Goal: Information Seeking & Learning: Learn about a topic

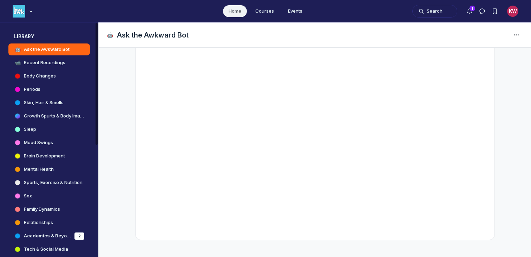
scroll to position [144, 0]
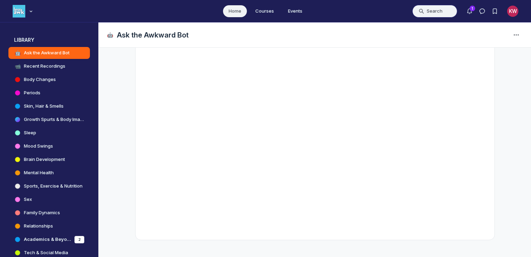
click at [434, 12] on button "Search" at bounding box center [434, 11] width 45 height 13
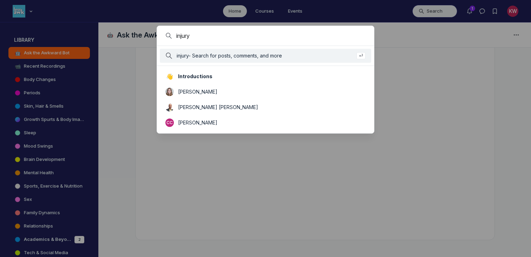
type input "injury"
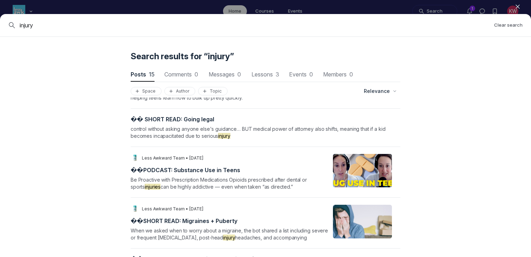
scroll to position [482, 0]
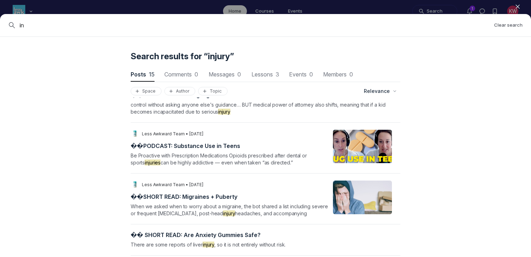
type input "i"
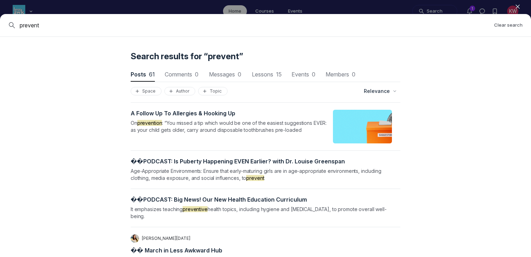
scroll to position [992, 0]
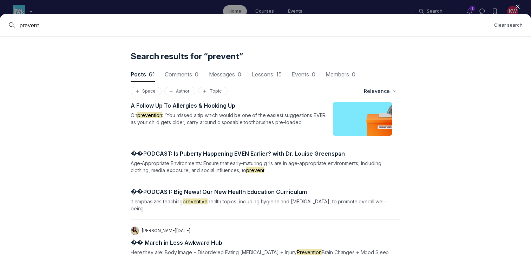
drag, startPoint x: 71, startPoint y: 25, endPoint x: 0, endPoint y: 16, distance: 71.1
click at [0, 16] on div "prevent Clear search" at bounding box center [265, 25] width 531 height 23
type input "safe"
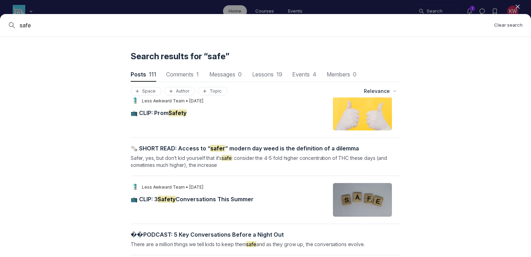
scroll to position [167, 0]
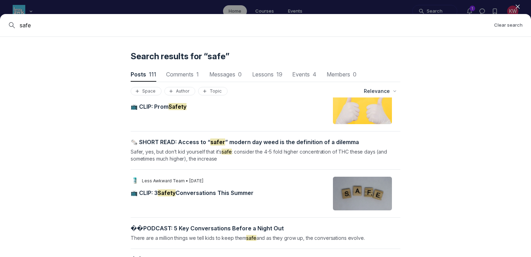
click at [175, 191] on mark "Safety" at bounding box center [167, 193] width 18 height 7
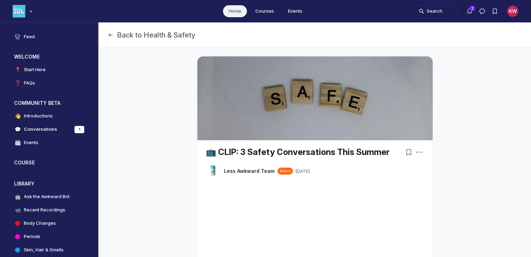
scroll to position [1946, 1345]
click at [113, 34] on icon "Page Header" at bounding box center [110, 35] width 7 height 7
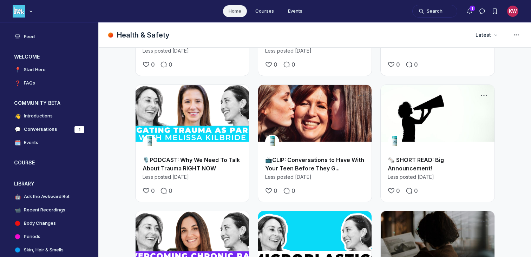
scroll to position [1102, 0]
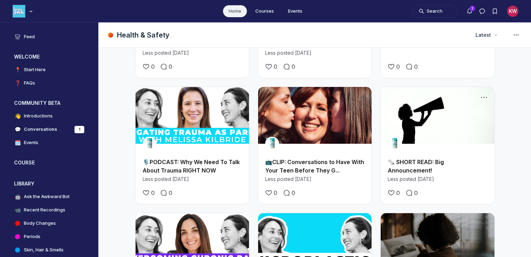
click at [309, 159] on link "📺CLIP: Conversations to Have With Your Teen Before They G..." at bounding box center [314, 166] width 99 height 15
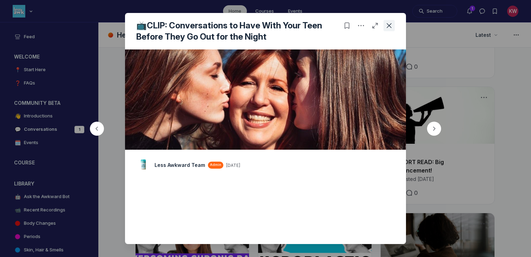
click at [385, 27] on button "Close post" at bounding box center [388, 25] width 11 height 11
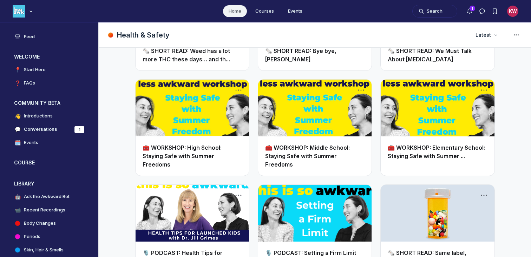
scroll to position [2097, 0]
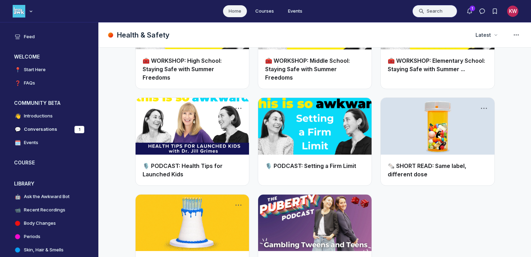
click at [422, 14] on button "Search" at bounding box center [434, 11] width 45 height 13
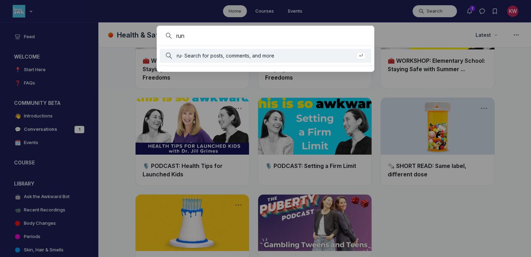
type input "run"
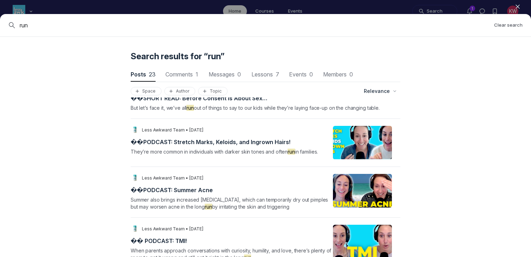
scroll to position [396, 0]
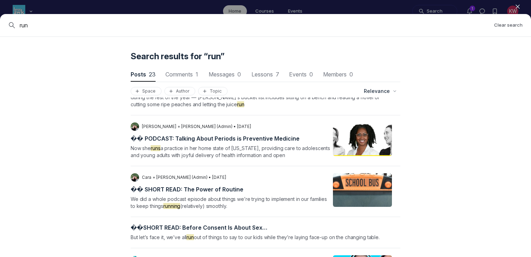
click at [196, 22] on input "run" at bounding box center [254, 25] width 469 height 8
type input "r"
type input "u"
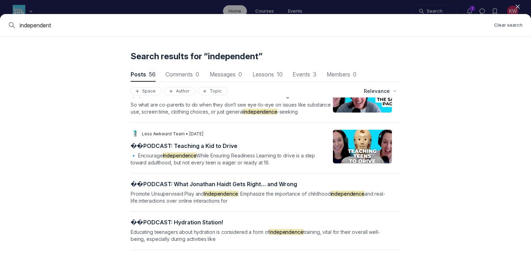
scroll to position [471, 0]
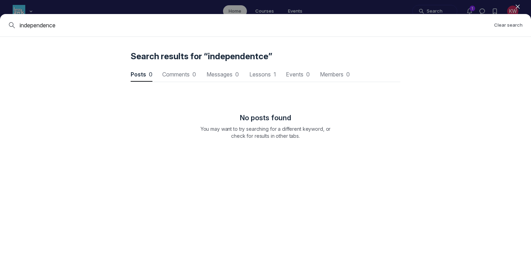
type input "independence"
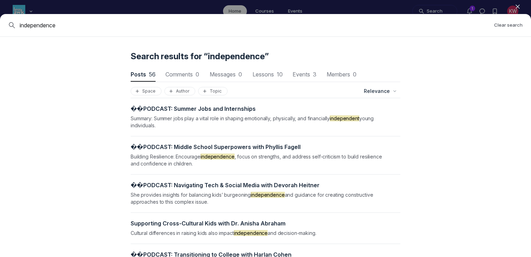
scroll to position [946, 0]
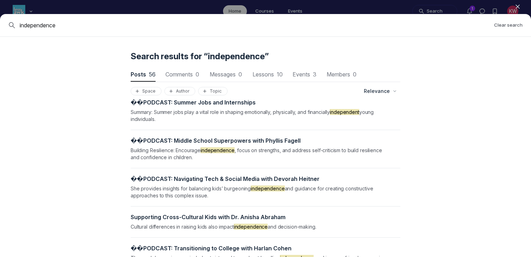
drag, startPoint x: 65, startPoint y: 27, endPoint x: 0, endPoint y: 12, distance: 66.3
click at [0, 12] on div "Close independence Clear search Search results for “independence” Posts 56 Post…" at bounding box center [265, 128] width 531 height 257
type input "outdoor"
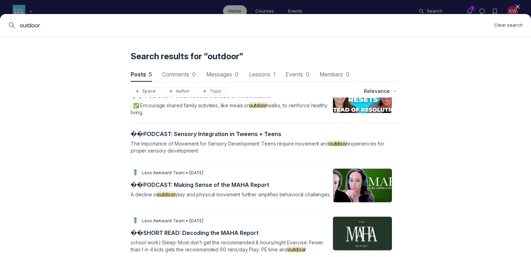
scroll to position [79, 0]
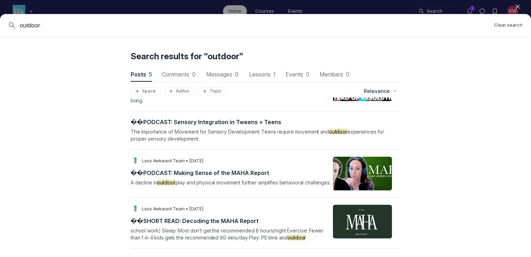
drag, startPoint x: 67, startPoint y: 21, endPoint x: 11, endPoint y: 21, distance: 56.9
click at [11, 21] on div "outdoor Clear search" at bounding box center [265, 25] width 531 height 23
drag, startPoint x: 50, startPoint y: 24, endPoint x: 1, endPoint y: 24, distance: 48.8
click at [1, 24] on div "outdoor Clear search" at bounding box center [265, 25] width 531 height 23
type input "body"
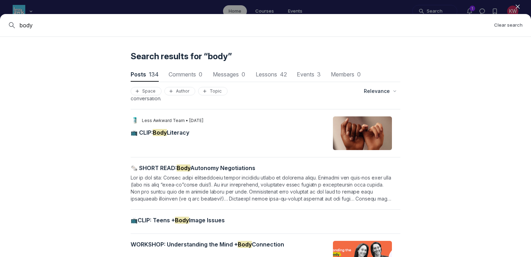
scroll to position [318, 0]
click at [177, 133] on span "📺 CLIP: Body Literacy" at bounding box center [160, 132] width 59 height 7
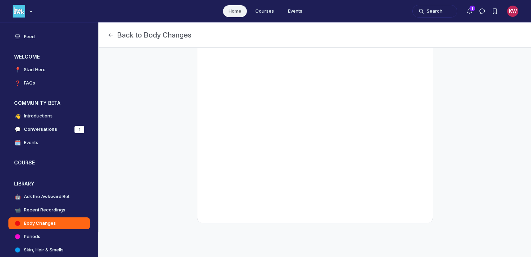
scroll to position [182, 0]
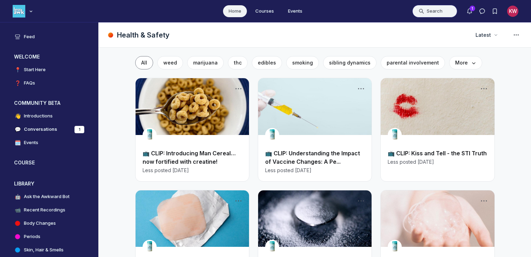
click at [443, 8] on button "Search" at bounding box center [434, 11] width 45 height 13
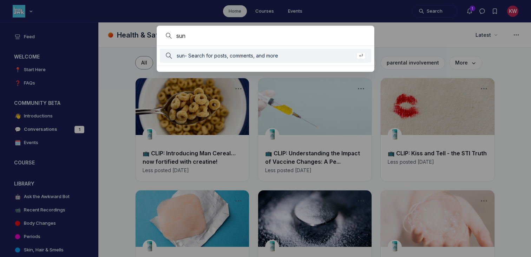
type input "sun"
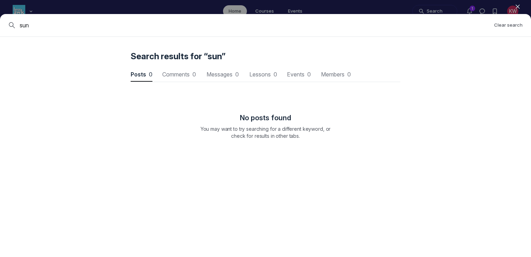
scroll to position [950, 2116]
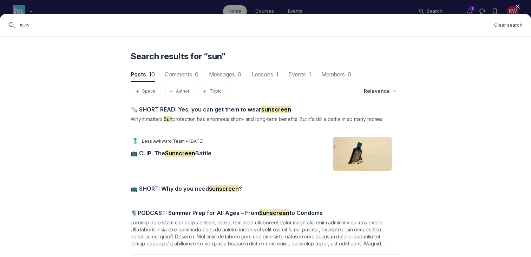
click at [199, 153] on span "📺 CLIP: The Sunscreen Battle" at bounding box center [171, 153] width 81 height 7
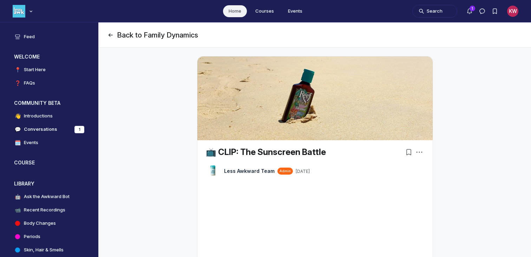
click at [113, 31] on button "Back to Family Dynamics" at bounding box center [152, 35] width 91 height 10
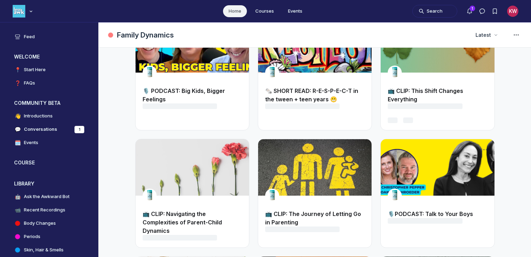
scroll to position [70, 0]
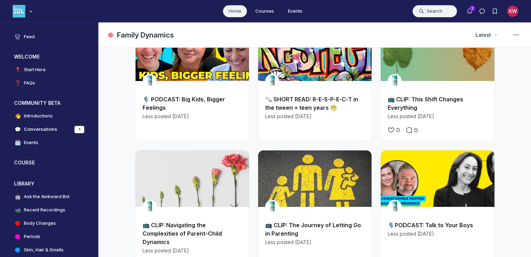
click at [436, 11] on button "Search" at bounding box center [434, 11] width 45 height 13
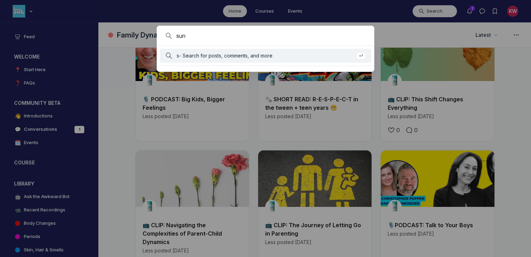
type input "sun"
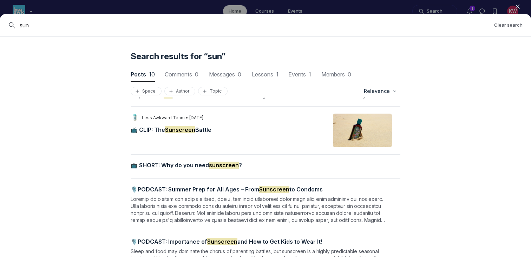
scroll to position [25, 0]
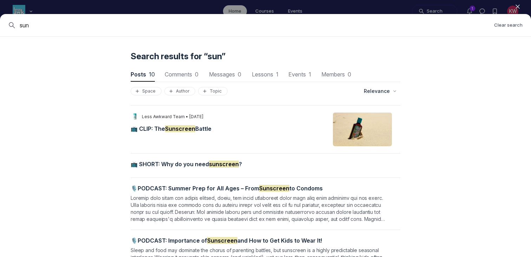
click at [171, 123] on div "LT Less Awkward Team • [DATE] 📺 CLIP: The Sunscreen Battle" at bounding box center [231, 130] width 201 height 34
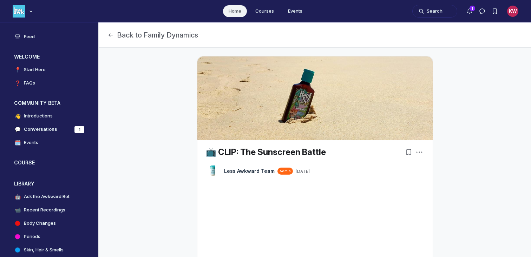
scroll to position [8, 0]
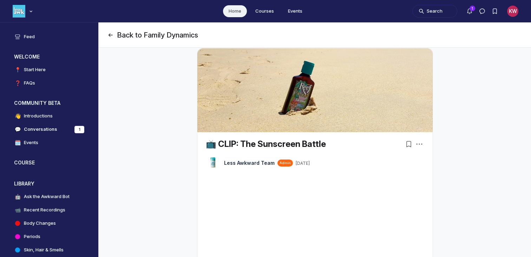
click at [112, 35] on icon "Page Header" at bounding box center [110, 35] width 7 height 7
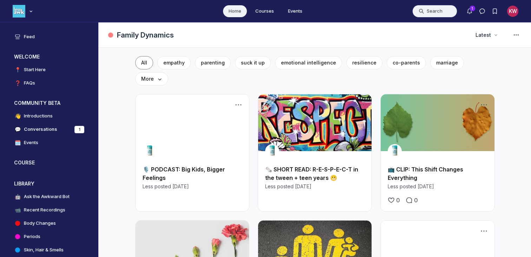
click at [435, 10] on button "Search" at bounding box center [434, 11] width 45 height 13
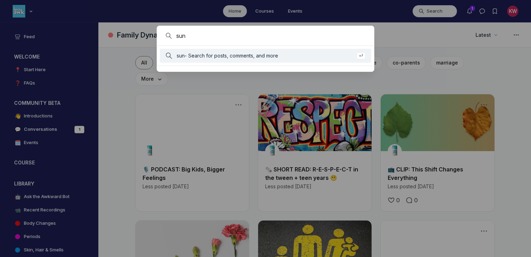
type input "sun"
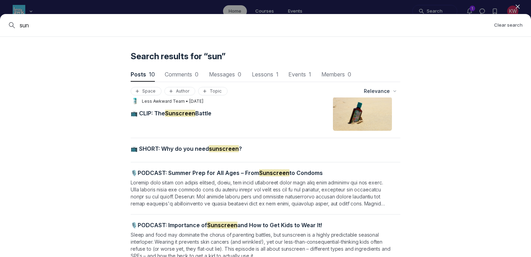
scroll to position [39, 0]
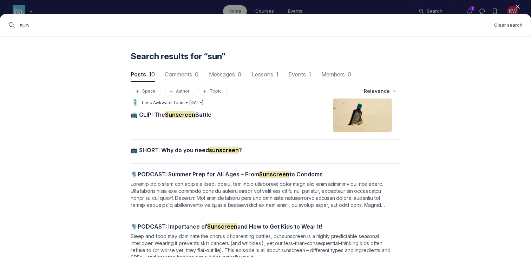
click at [182, 151] on span "📺 SHORT: Why do you need sunscreen ?" at bounding box center [186, 150] width 111 height 7
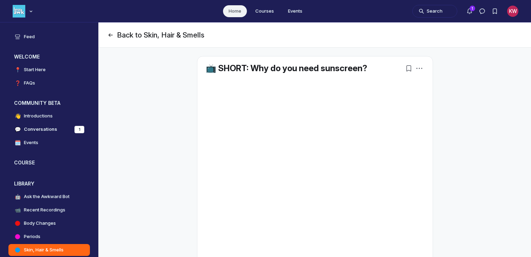
click at [111, 35] on icon "Page Header" at bounding box center [110, 35] width 7 height 7
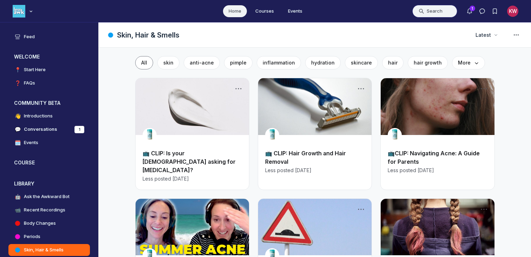
click at [433, 6] on button "Search" at bounding box center [434, 11] width 45 height 13
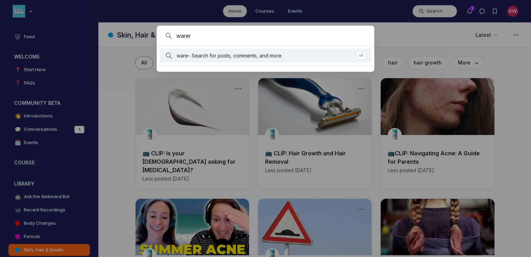
type input "warer"
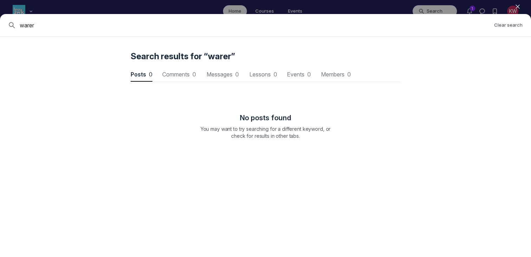
scroll to position [950, 2116]
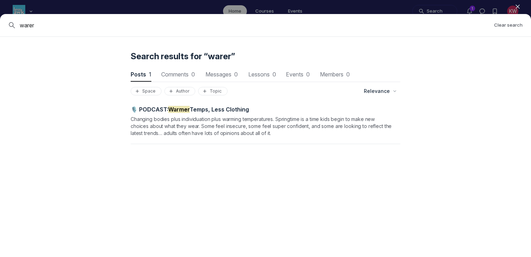
click at [369, 26] on input "warer" at bounding box center [254, 25] width 469 height 8
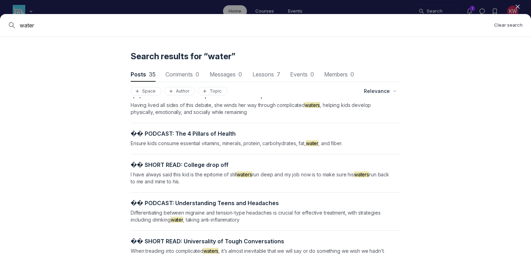
scroll to position [575, 0]
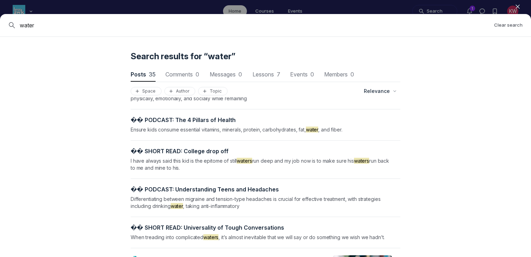
drag, startPoint x: 78, startPoint y: 26, endPoint x: 35, endPoint y: 26, distance: 43.2
click at [35, 26] on input "water" at bounding box center [254, 25] width 469 height 8
type input "water safety"
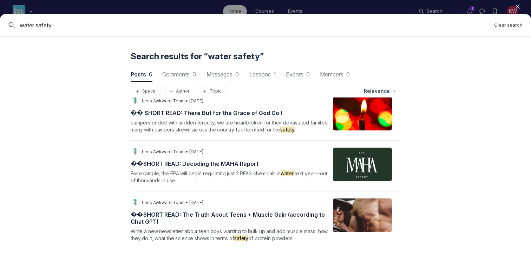
scroll to position [160, 0]
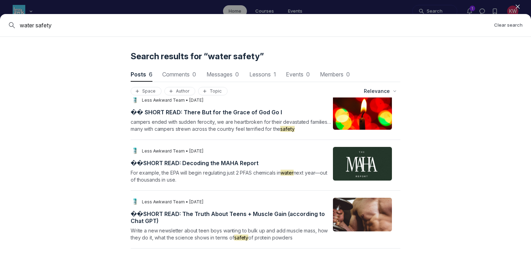
drag, startPoint x: 69, startPoint y: 22, endPoint x: 8, endPoint y: 22, distance: 61.4
click at [8, 22] on div "water safety Clear search" at bounding box center [265, 25] width 531 height 23
type input "hiking"
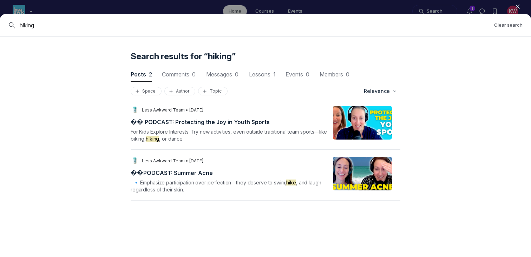
drag, startPoint x: 53, startPoint y: 28, endPoint x: 1, endPoint y: 28, distance: 52.3
click at [1, 28] on div "hiking Clear search" at bounding box center [265, 25] width 531 height 23
type input "jogging"
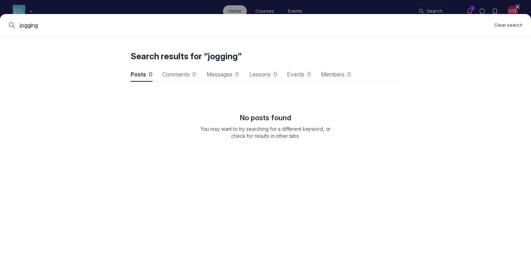
drag, startPoint x: 132, startPoint y: 24, endPoint x: 15, endPoint y: 21, distance: 117.3
click at [15, 21] on div "jogging" at bounding box center [248, 25] width 480 height 8
type input "hydration"
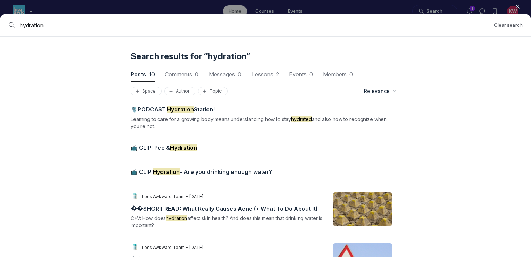
click at [160, 172] on mark "Hydration" at bounding box center [166, 172] width 27 height 7
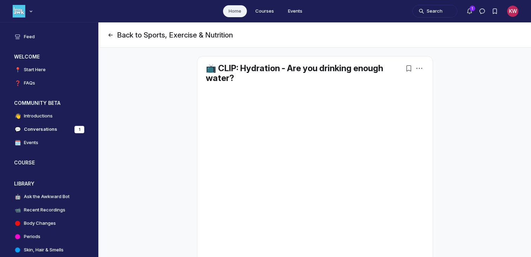
click at [114, 35] on button "Back to Sports, Exercise & Nutrition" at bounding box center [170, 35] width 126 height 10
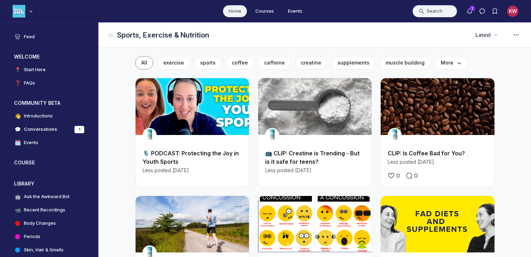
click at [429, 12] on button "Search" at bounding box center [434, 11] width 45 height 13
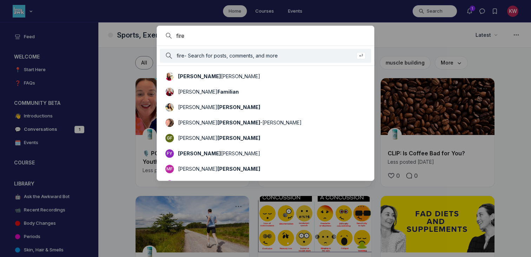
type input "fire"
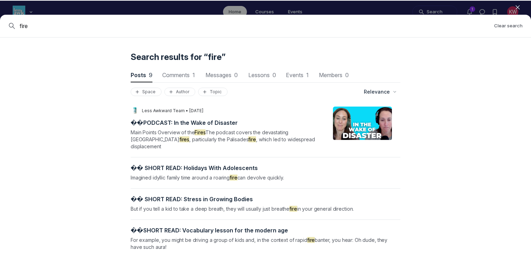
scroll to position [196, 0]
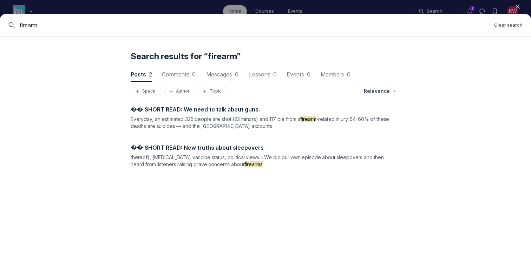
drag, startPoint x: 60, startPoint y: 29, endPoint x: 0, endPoint y: 23, distance: 60.3
click at [0, 23] on div "firearm Clear search" at bounding box center [265, 25] width 531 height 23
type input "gun"
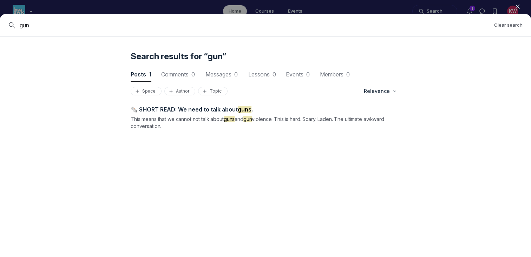
click at [519, 6] on icon "button" at bounding box center [517, 6] width 7 height 7
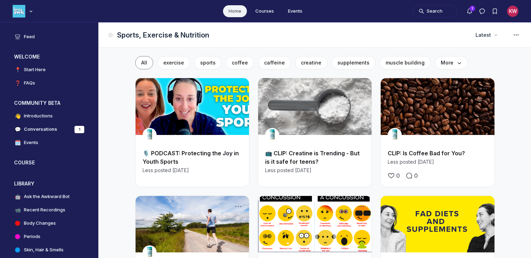
scroll to position [1950, 1345]
